Goal: Task Accomplishment & Management: Manage account settings

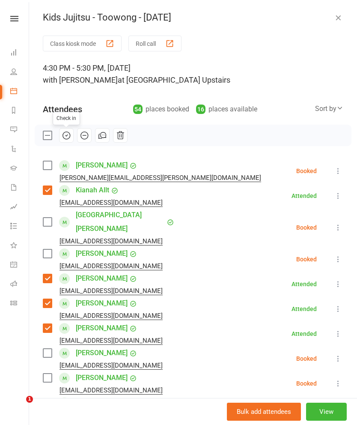
click at [340, 16] on icon "button" at bounding box center [338, 17] width 9 height 9
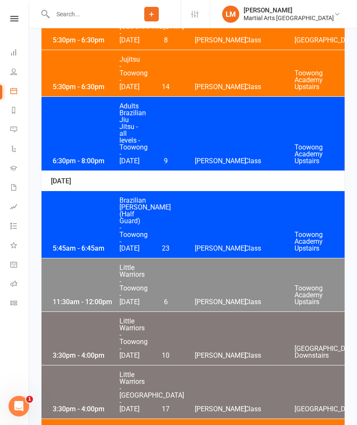
scroll to position [3825, 0]
click at [280, 97] on div "5:30pm - 6:30pm Jujitsu - [GEOGRAPHIC_DATA] - [DATE] 14 [PERSON_NAME] Class [GE…" at bounding box center [193, 74] width 303 height 46
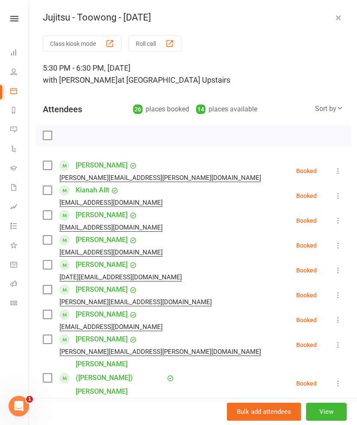
click at [51, 191] on label at bounding box center [47, 190] width 9 height 9
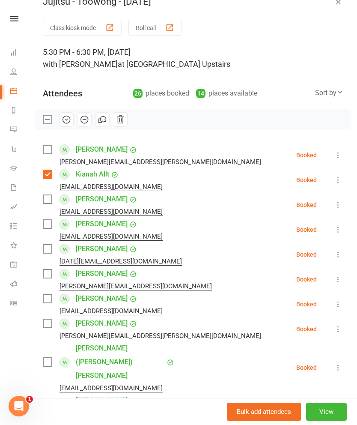
scroll to position [15, 0]
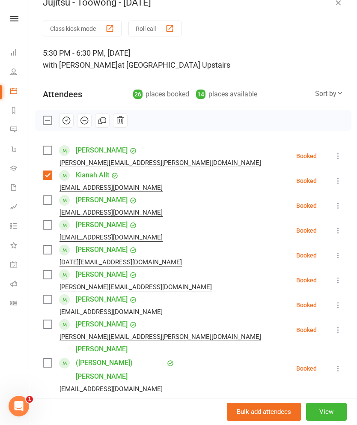
click at [51, 247] on label at bounding box center [47, 249] width 9 height 9
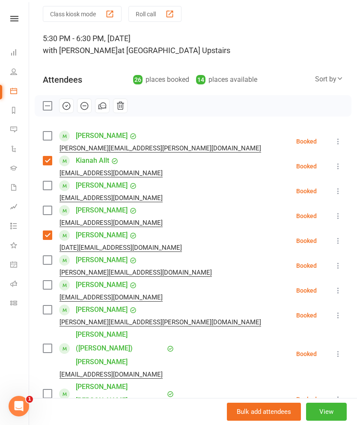
scroll to position [29, 0]
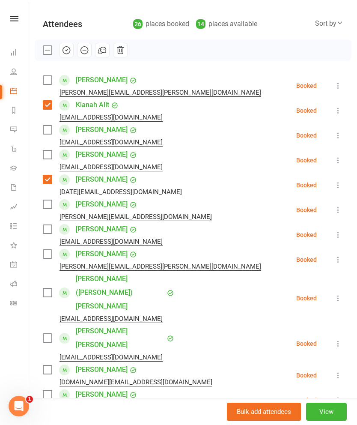
click at [51, 257] on label at bounding box center [47, 254] width 9 height 9
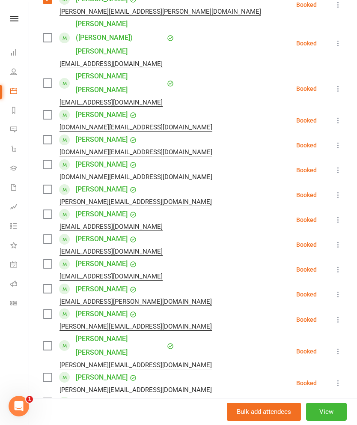
scroll to position [344, 0]
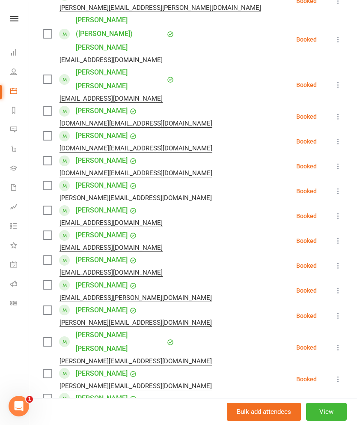
click at [61, 230] on span at bounding box center [64, 235] width 11 height 11
click at [48, 231] on label at bounding box center [47, 235] width 9 height 9
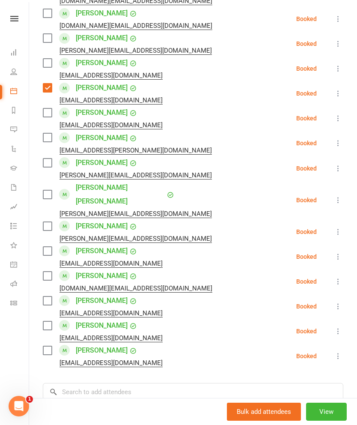
scroll to position [491, 0]
click at [86, 382] on input "search" at bounding box center [193, 391] width 301 height 18
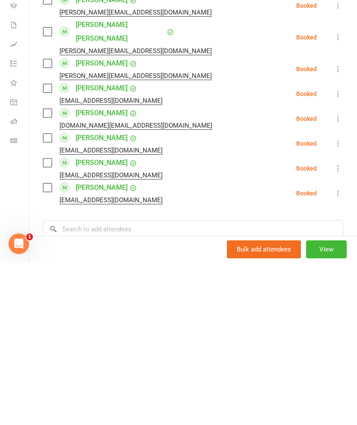
click at [51, 296] on label at bounding box center [47, 300] width 9 height 9
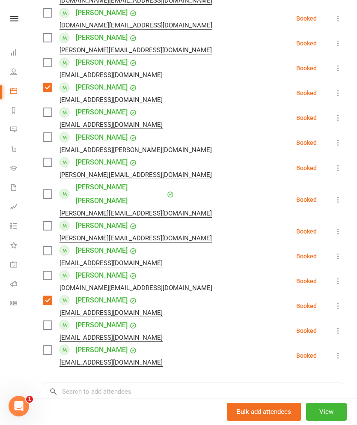
click at [46, 346] on label at bounding box center [47, 350] width 9 height 9
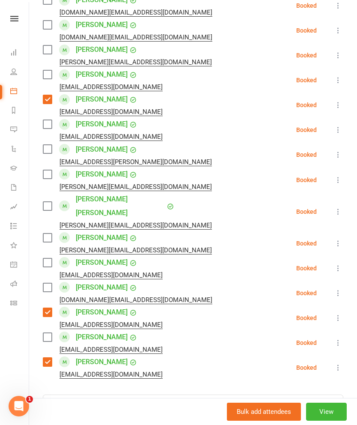
click at [98, 333] on div "Class kiosk mode Roll call 5:30 PM - 6:30 PM, [DATE] with [PERSON_NAME] at [GEO…" at bounding box center [193, 44] width 328 height 977
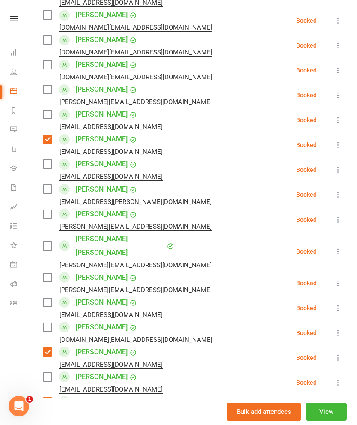
scroll to position [453, 0]
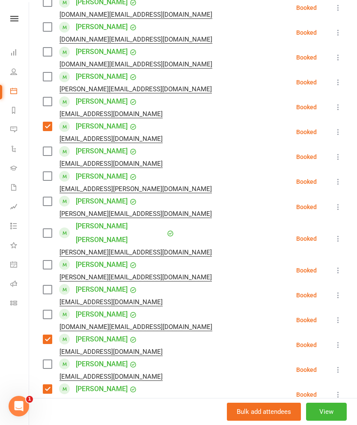
click at [93, 421] on input "search" at bounding box center [193, 430] width 301 height 18
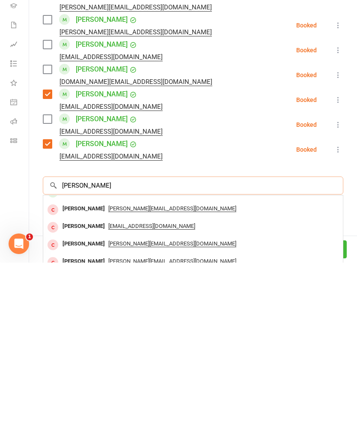
scroll to position [47, 0]
type input "[PERSON_NAME]"
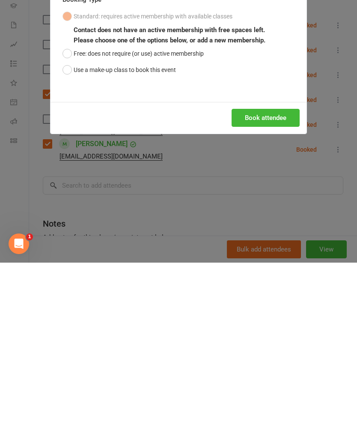
scroll to position [4274, 0]
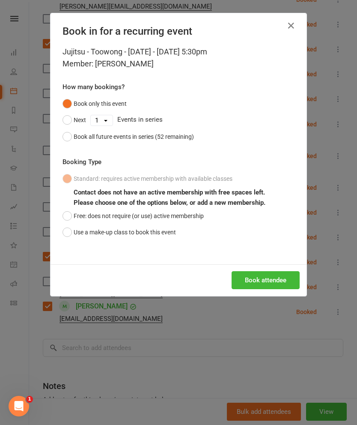
click at [263, 280] on button "Book attendee" at bounding box center [266, 280] width 68 height 18
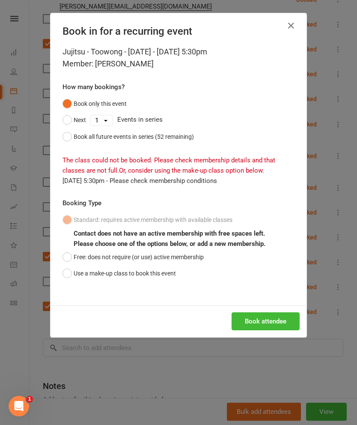
click at [69, 253] on button "Free: does not require (or use) active membership" at bounding box center [133, 257] width 141 height 16
click at [68, 140] on button "Book all future events in series (52 remaining)" at bounding box center [128, 136] width 131 height 16
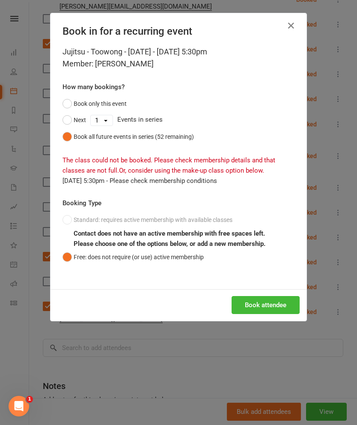
click at [262, 319] on div "Book attendee" at bounding box center [179, 305] width 256 height 32
click at [271, 303] on button "Book attendee" at bounding box center [266, 305] width 68 height 18
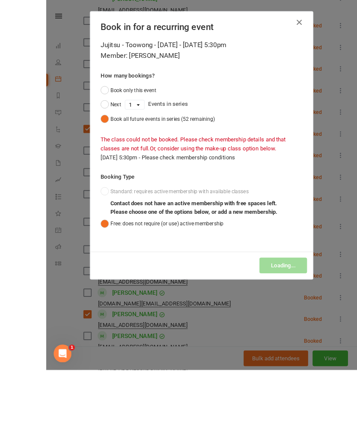
scroll to position [4360, 0]
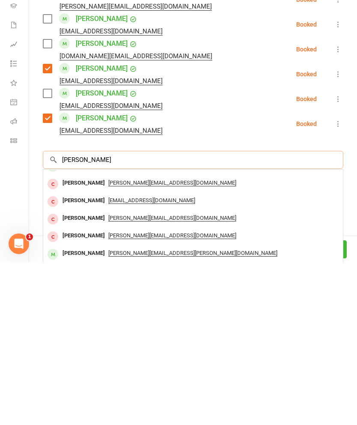
scroll to position [585, 0]
type input "[PERSON_NAME]"
click at [231, 424] on div "[PERSON_NAME][EMAIL_ADDRESS][PERSON_NAME][DOMAIN_NAME]" at bounding box center [193, 433] width 293 height 12
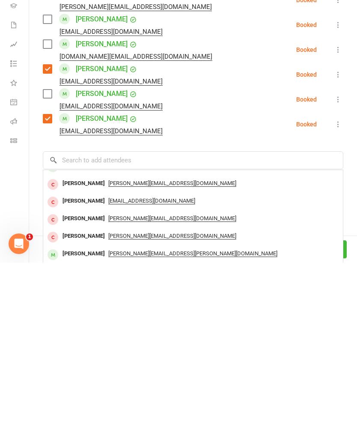
scroll to position [4626, 0]
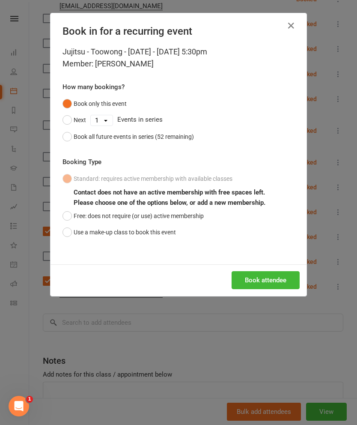
click at [65, 204] on div "Standard: requires active membership with available classes Contact does not ha…" at bounding box center [179, 205] width 232 height 70
click at [67, 218] on button "Free: does not require (or use) active membership" at bounding box center [133, 216] width 141 height 16
click at [69, 137] on button "Book all future events in series (52 remaining)" at bounding box center [128, 136] width 131 height 16
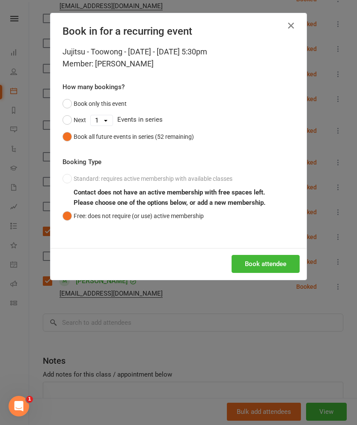
click at [267, 256] on button "Book attendee" at bounding box center [266, 264] width 68 height 18
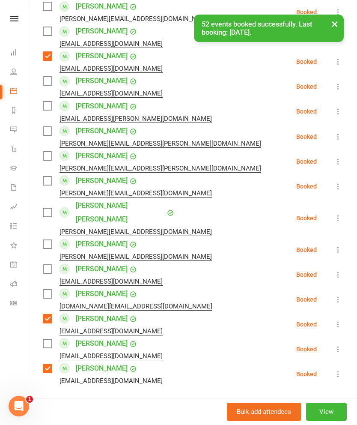
scroll to position [515, 0]
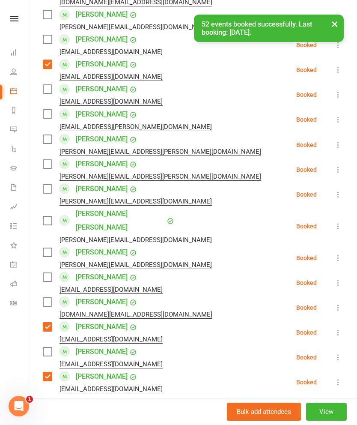
click at [45, 160] on label at bounding box center [47, 164] width 9 height 9
click at [44, 135] on label at bounding box center [47, 139] width 9 height 9
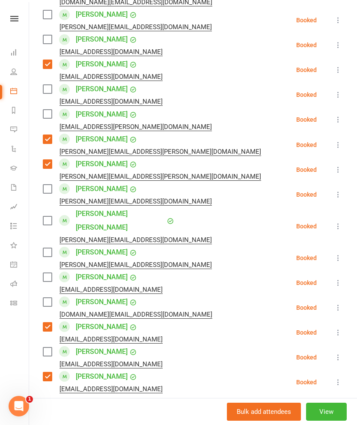
click at [202, 409] on input "search" at bounding box center [193, 418] width 301 height 18
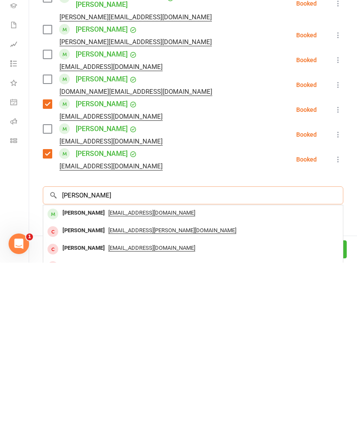
scroll to position [0, 0]
type input "[PERSON_NAME]"
click at [142, 372] on span "[EMAIL_ADDRESS][DOMAIN_NAME]" at bounding box center [151, 375] width 87 height 7
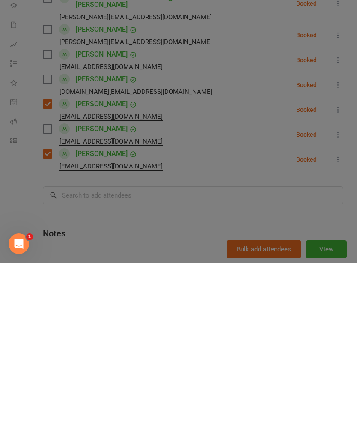
scroll to position [4858, 0]
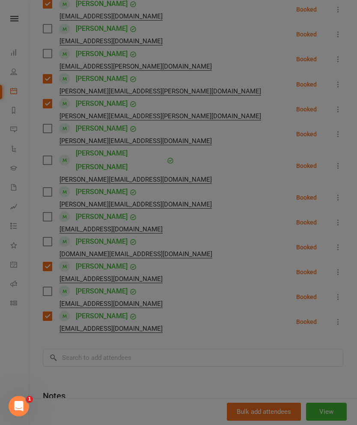
click at [142, 125] on button "Standard: requires active membership with available classes" at bounding box center [148, 117] width 170 height 16
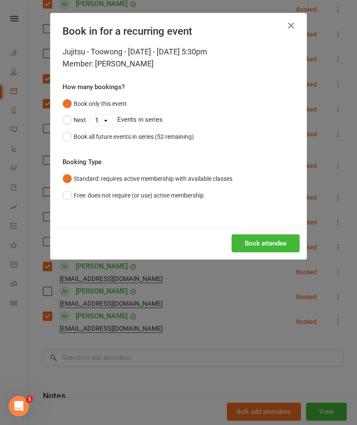
click at [151, 200] on button "Free: does not require (or use) active membership" at bounding box center [133, 195] width 141 height 16
click at [167, 132] on div "Book all future events in series (52 remaining)" at bounding box center [134, 136] width 120 height 9
click at [254, 236] on button "Book attendee" at bounding box center [266, 243] width 68 height 18
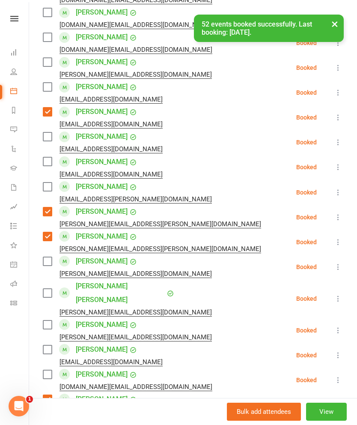
scroll to position [462, 0]
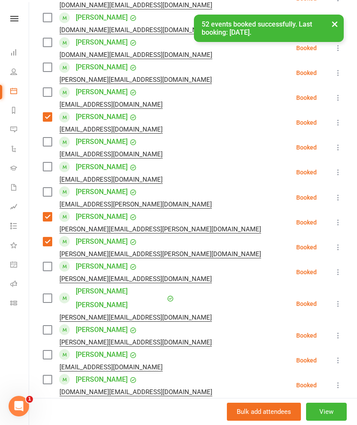
click at [45, 137] on label at bounding box center [47, 141] width 9 height 9
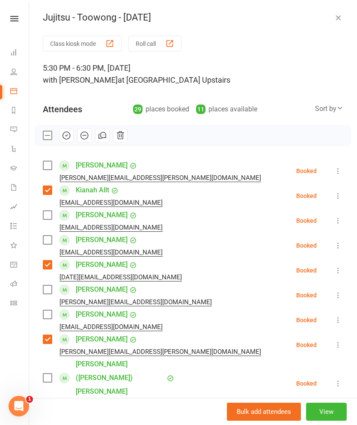
scroll to position [0, 0]
click at [59, 141] on button "button" at bounding box center [66, 135] width 15 height 15
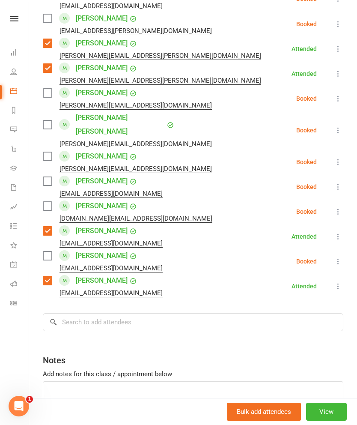
scroll to position [635, 0]
click at [225, 313] on input "search" at bounding box center [193, 322] width 301 height 18
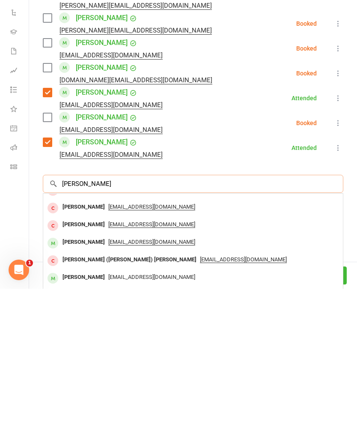
scroll to position [47, 0]
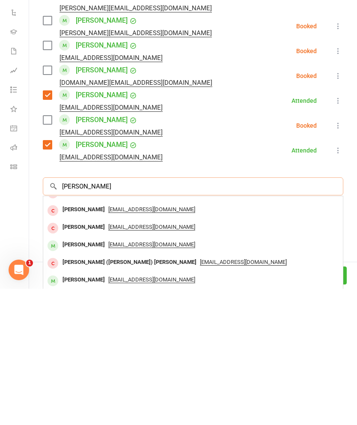
type input "[PERSON_NAME]"
click at [191, 412] on span "[EMAIL_ADDRESS][DOMAIN_NAME]" at bounding box center [151, 415] width 87 height 7
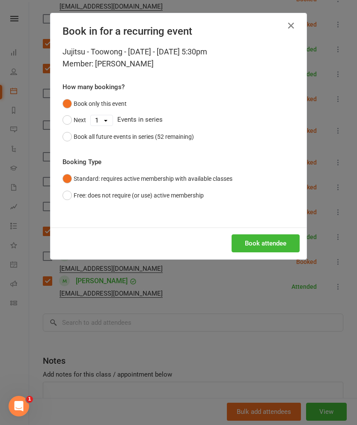
click at [188, 136] on div "Book all future events in series (52 remaining)" at bounding box center [134, 136] width 120 height 9
click at [191, 197] on button "Free: does not require (or use) active membership" at bounding box center [133, 195] width 141 height 16
click at [253, 238] on button "Book attendee" at bounding box center [266, 243] width 68 height 18
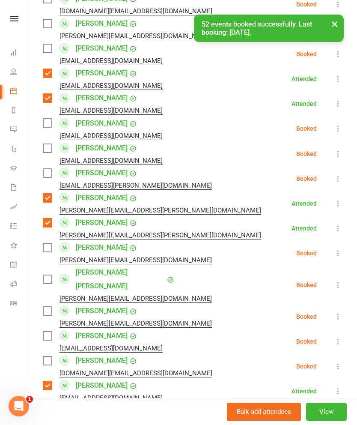
scroll to position [451, 0]
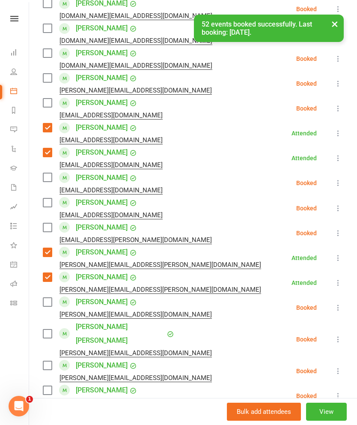
click at [44, 173] on label at bounding box center [47, 177] width 9 height 9
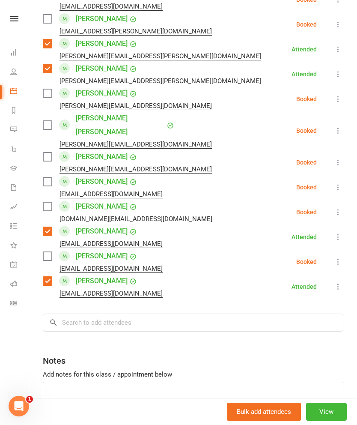
scroll to position [660, 0]
click at [188, 313] on input "search" at bounding box center [193, 322] width 301 height 18
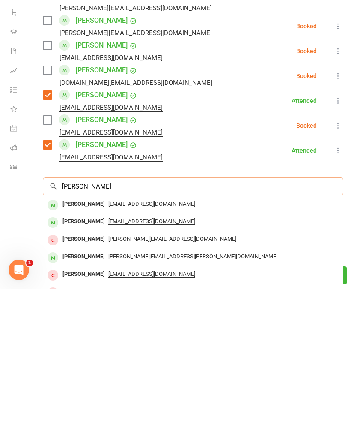
scroll to position [0, 0]
type input "[PERSON_NAME]"
click at [128, 334] on div "[EMAIL_ADDRESS][DOMAIN_NAME]" at bounding box center [193, 340] width 293 height 12
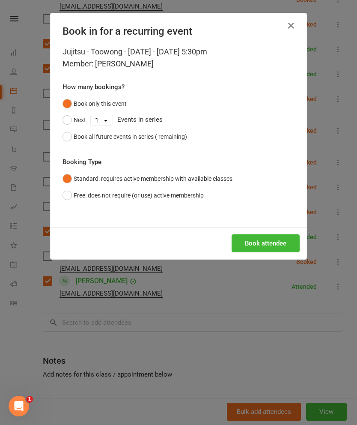
click at [143, 149] on div "Jujitsu - Toowong - [DATE] - [DATE] 5:30pm Member: [PERSON_NAME] How many booki…" at bounding box center [179, 137] width 256 height 182
click at [149, 199] on button "Free: does not require (or use) active membership" at bounding box center [133, 195] width 141 height 16
click at [168, 133] on div "Book all future events in series (52 remaining)" at bounding box center [134, 136] width 120 height 9
click at [256, 247] on button "Book attendee" at bounding box center [266, 243] width 68 height 18
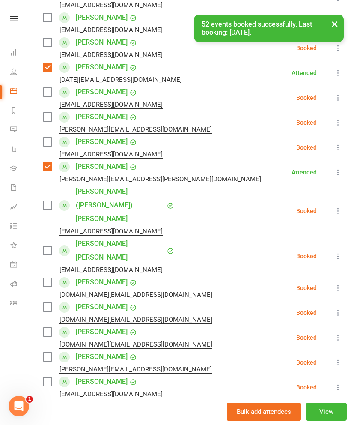
click at [48, 96] on label at bounding box center [47, 92] width 9 height 9
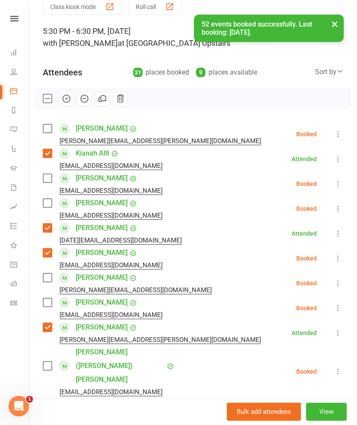
scroll to position [36, 0]
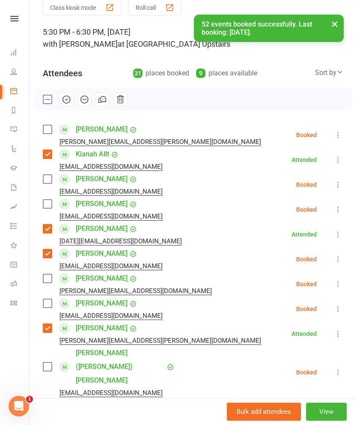
click at [68, 102] on icon "button" at bounding box center [66, 99] width 9 height 9
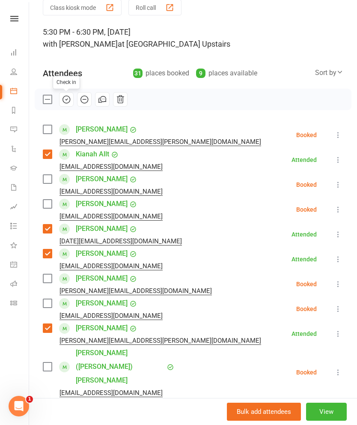
click at [43, 101] on label at bounding box center [47, 99] width 9 height 9
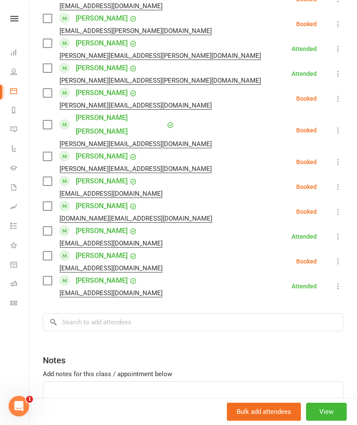
scroll to position [685, 0]
click at [47, 252] on label at bounding box center [47, 256] width 9 height 9
click at [328, 249] on li "[PERSON_NAME] [EMAIL_ADDRESS][DOMAIN_NAME] Booked More info Remove Check in Mar…" at bounding box center [193, 261] width 301 height 25
click at [337, 257] on icon at bounding box center [338, 261] width 9 height 9
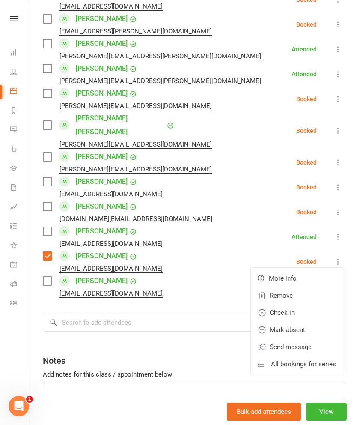
click at [309, 304] on link "Check in" at bounding box center [297, 312] width 92 height 17
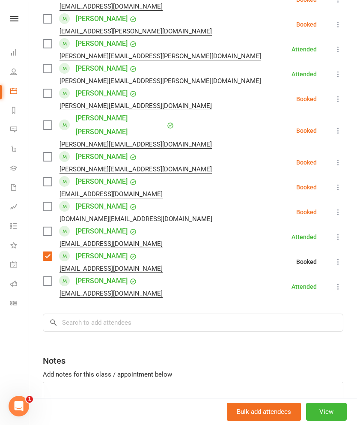
click at [51, 252] on label at bounding box center [47, 256] width 9 height 9
click at [45, 202] on label at bounding box center [47, 206] width 9 height 9
click at [44, 177] on label at bounding box center [47, 181] width 9 height 9
click at [46, 164] on div "[PERSON_NAME][EMAIL_ADDRESS][DOMAIN_NAME]" at bounding box center [129, 169] width 173 height 11
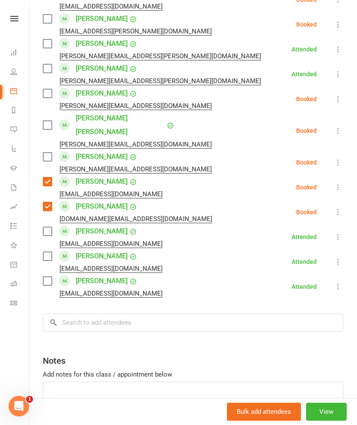
click at [48, 121] on label at bounding box center [47, 125] width 9 height 9
click at [47, 152] on label at bounding box center [47, 156] width 9 height 9
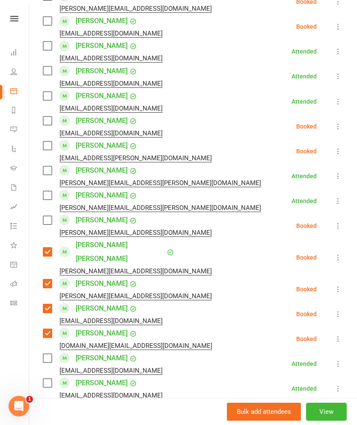
scroll to position [551, 0]
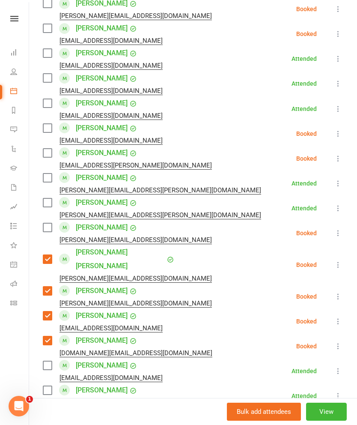
click at [45, 149] on label at bounding box center [47, 153] width 9 height 9
click at [47, 124] on label at bounding box center [47, 128] width 9 height 9
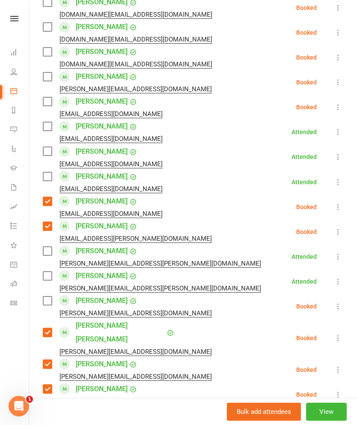
scroll to position [477, 0]
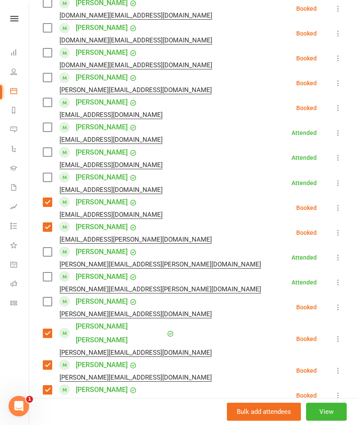
click at [43, 297] on label at bounding box center [47, 301] width 9 height 9
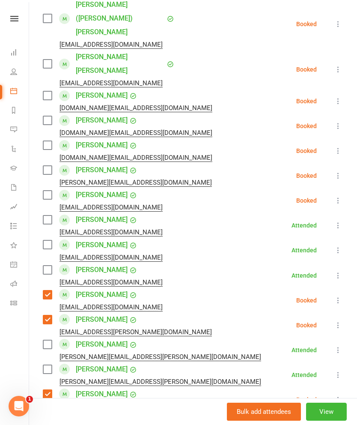
scroll to position [381, 0]
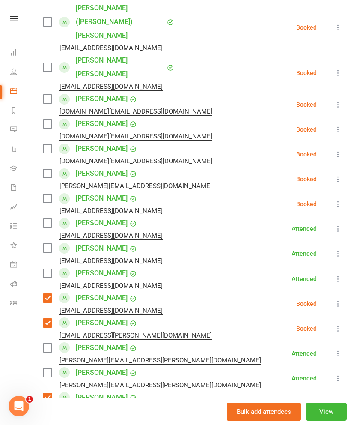
click at [46, 194] on label at bounding box center [47, 198] width 9 height 9
click at [45, 169] on label at bounding box center [47, 173] width 9 height 9
click at [44, 144] on label at bounding box center [47, 148] width 9 height 9
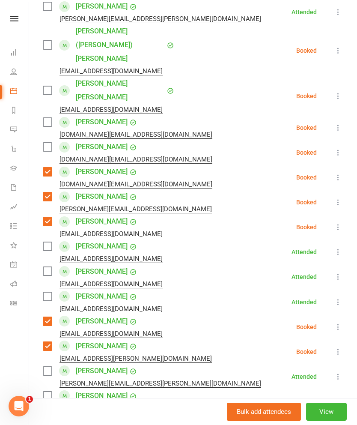
scroll to position [347, 0]
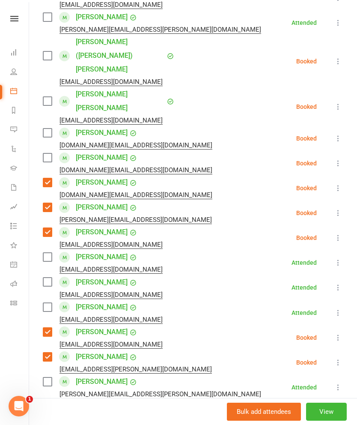
click at [45, 153] on label at bounding box center [47, 157] width 9 height 9
click at [45, 140] on div "[DOMAIN_NAME][EMAIL_ADDRESS][DOMAIN_NAME]" at bounding box center [129, 145] width 173 height 11
click at [50, 97] on label at bounding box center [47, 101] width 9 height 9
click at [47, 128] on label at bounding box center [47, 132] width 9 height 9
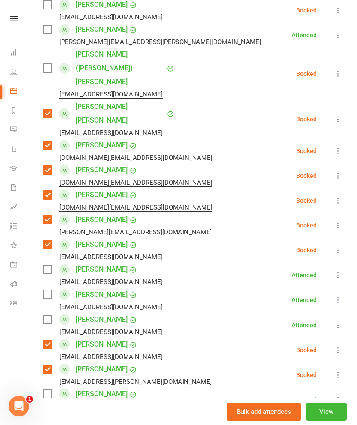
click at [47, 64] on label at bounding box center [47, 68] width 9 height 9
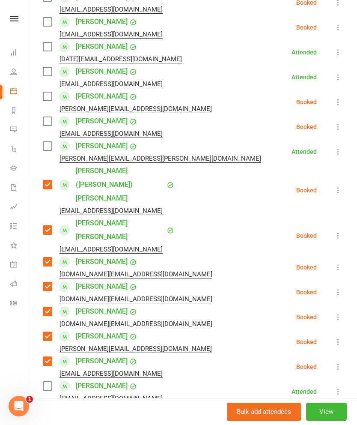
scroll to position [214, 0]
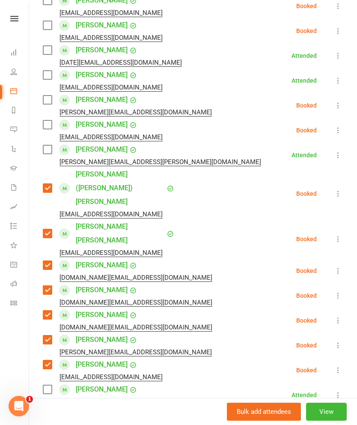
click at [46, 128] on label at bounding box center [47, 124] width 9 height 9
click at [44, 97] on label at bounding box center [47, 99] width 9 height 9
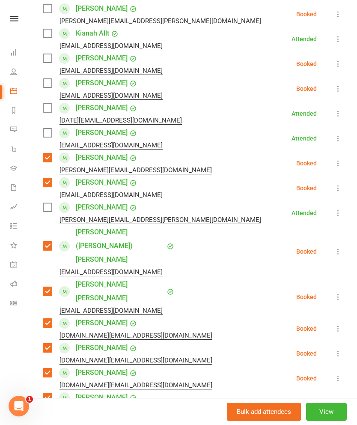
scroll to position [155, 0]
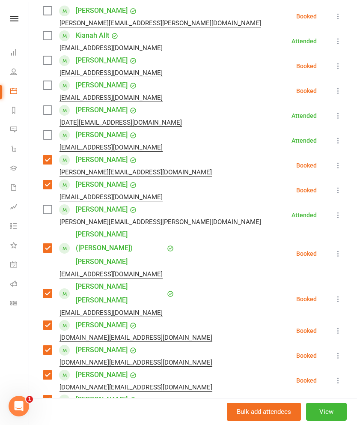
click at [49, 86] on label at bounding box center [47, 85] width 9 height 9
click at [48, 64] on label at bounding box center [47, 60] width 9 height 9
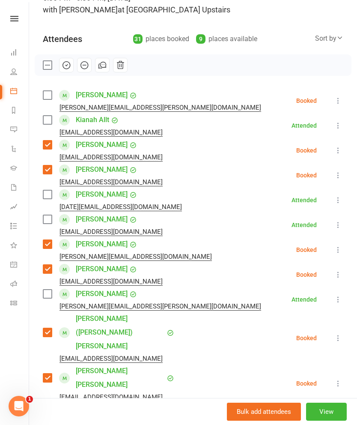
scroll to position [66, 0]
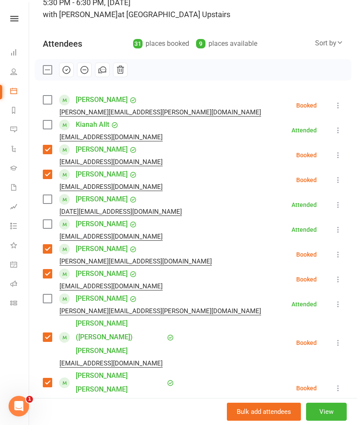
click at [48, 102] on label at bounding box center [47, 99] width 9 height 9
click at [87, 75] on button "button" at bounding box center [84, 70] width 15 height 15
click at [47, 71] on label at bounding box center [47, 70] width 9 height 9
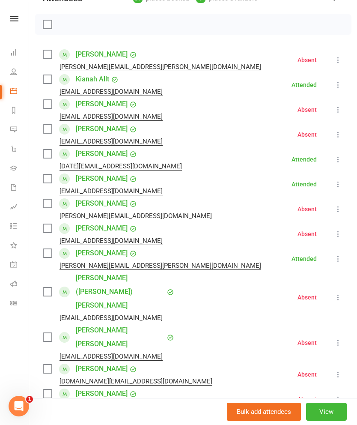
scroll to position [180, 0]
